Goal: Obtain resource: Download file/media

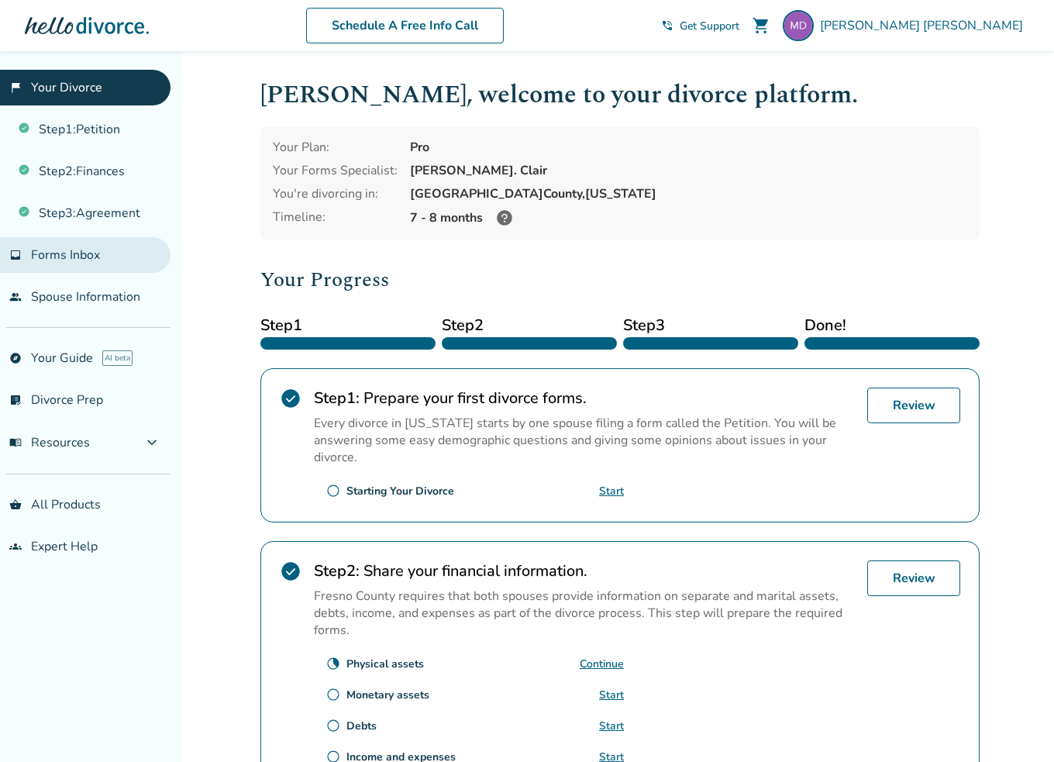
click at [79, 257] on span "Forms Inbox" at bounding box center [65, 255] width 69 height 17
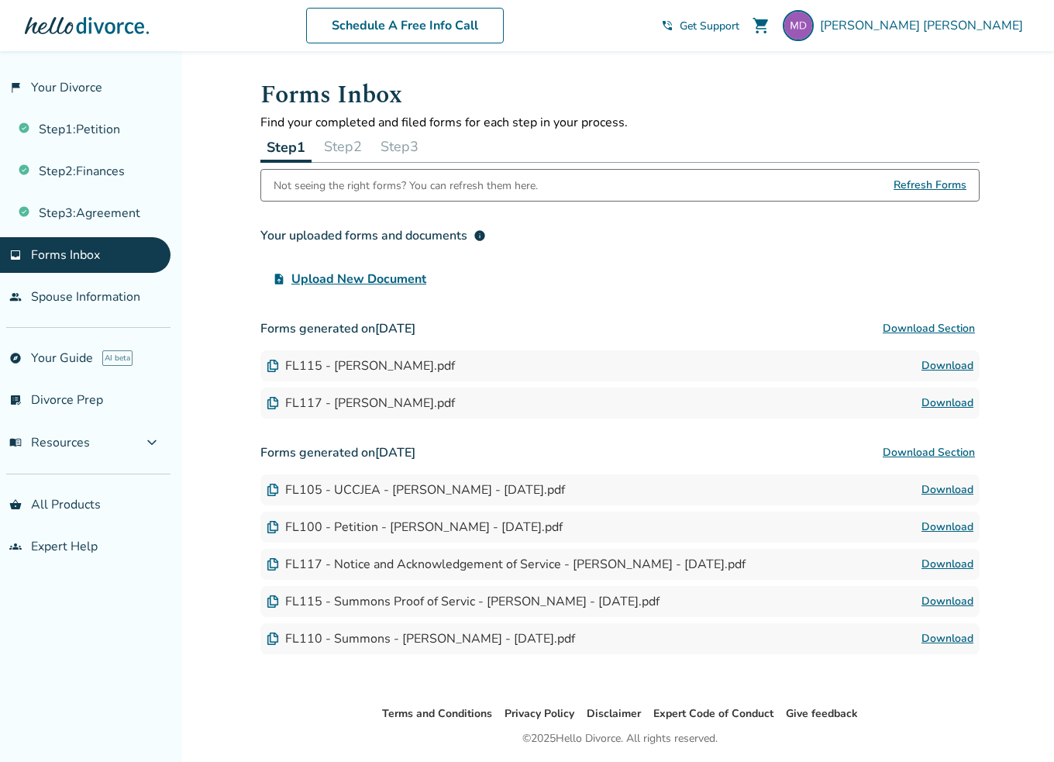
click at [276, 365] on img at bounding box center [273, 366] width 12 height 12
click at [374, 365] on div "FL115 - [PERSON_NAME].pdf" at bounding box center [361, 365] width 188 height 17
click at [345, 148] on button "Step 2" at bounding box center [343, 146] width 50 height 31
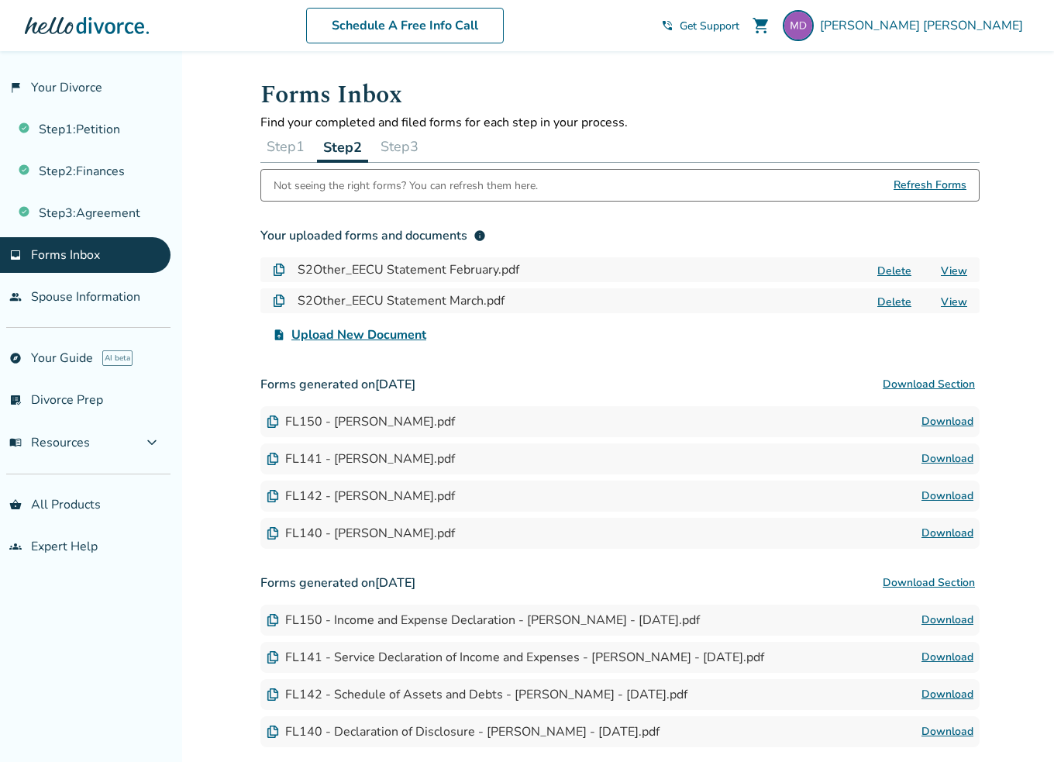
click at [386, 148] on button "Step 3" at bounding box center [399, 146] width 50 height 31
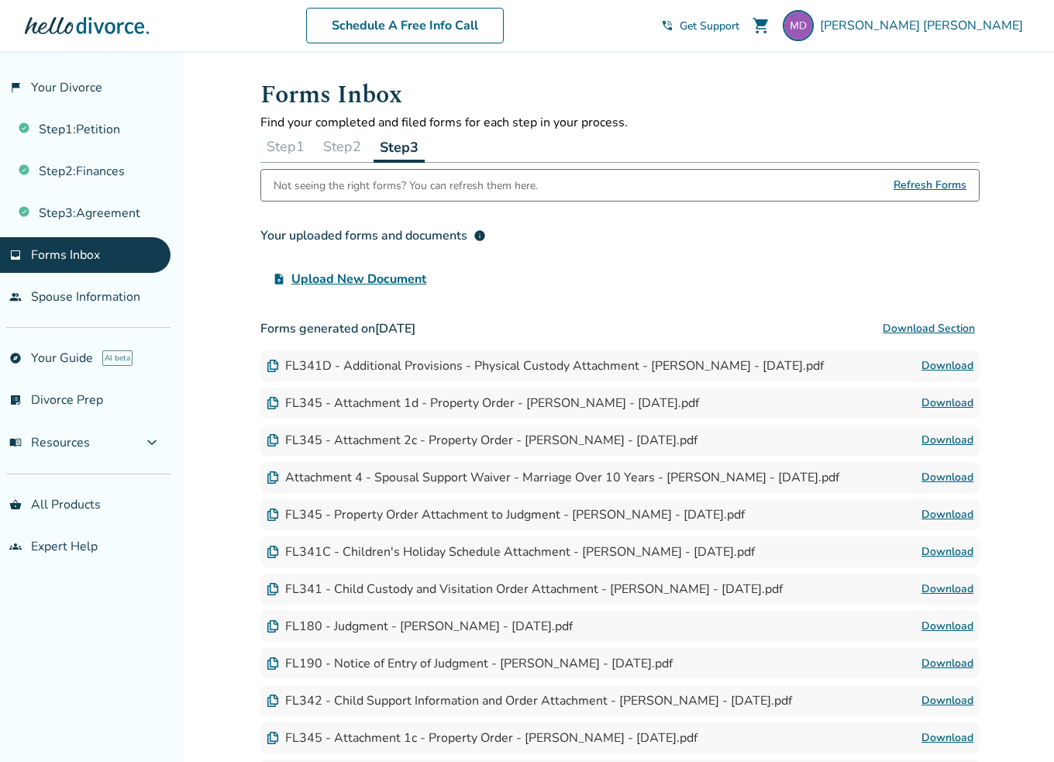
click at [350, 144] on button "Step 2" at bounding box center [342, 146] width 50 height 31
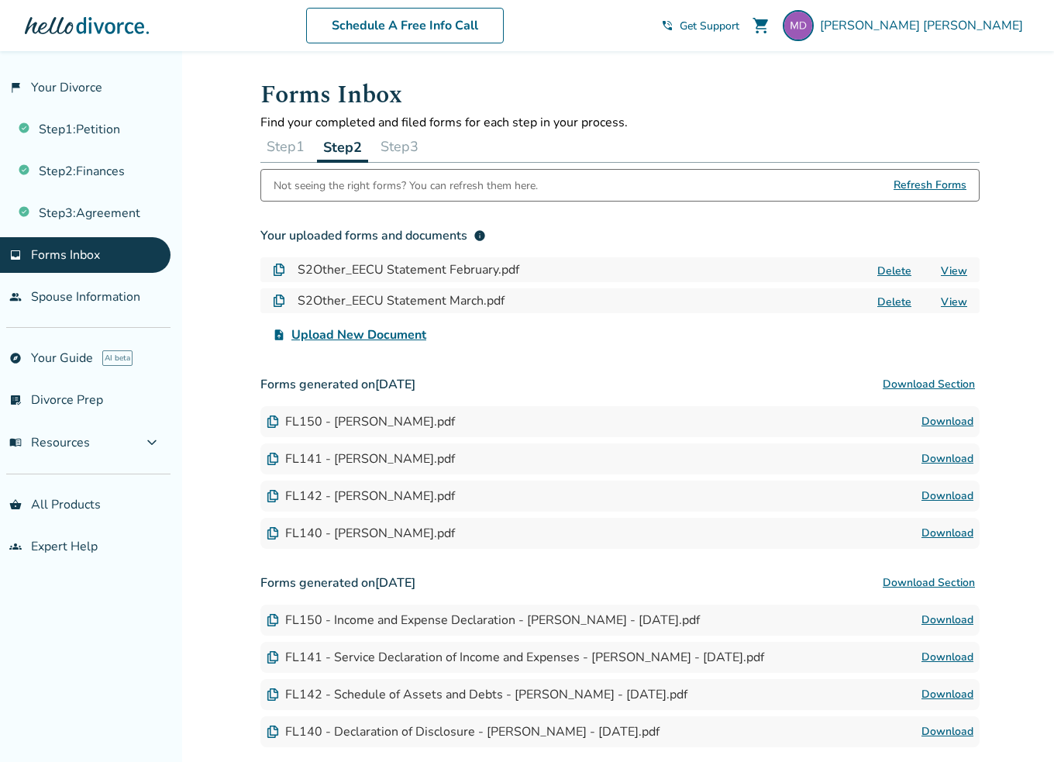
click at [954, 457] on link "Download" at bounding box center [948, 459] width 52 height 19
